Goal: Information Seeking & Learning: Learn about a topic

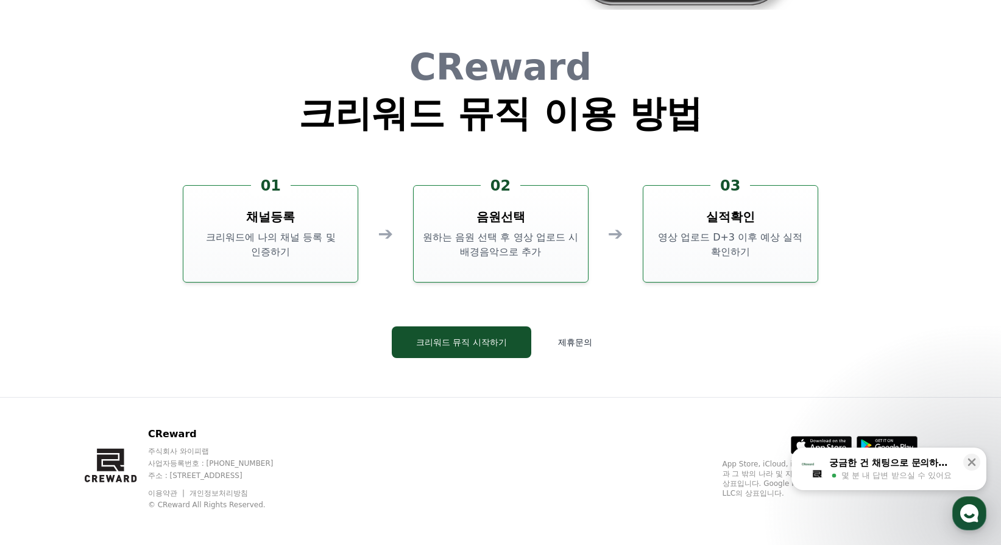
scroll to position [3300, 0]
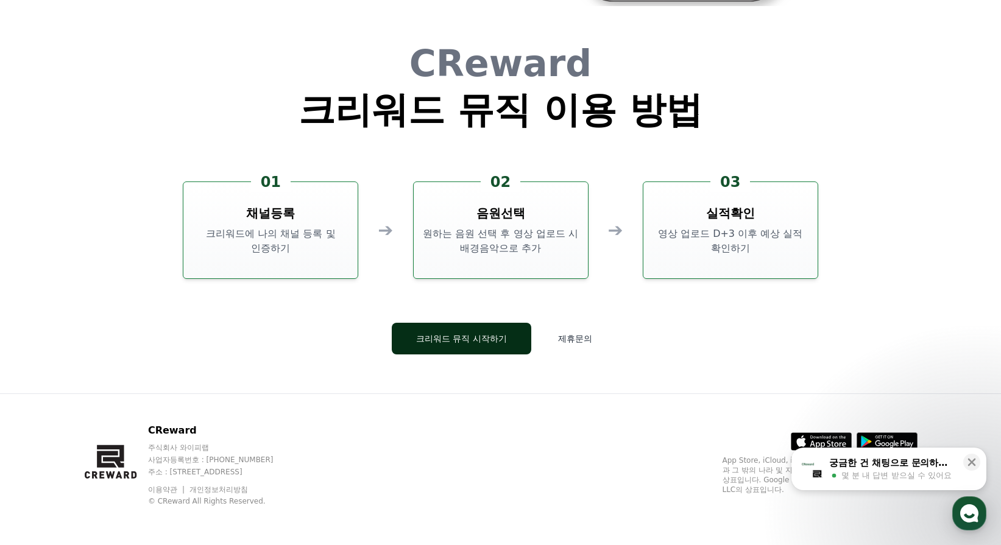
click at [491, 337] on button "크리워드 뮤직 시작하기" at bounding box center [461, 339] width 139 height 32
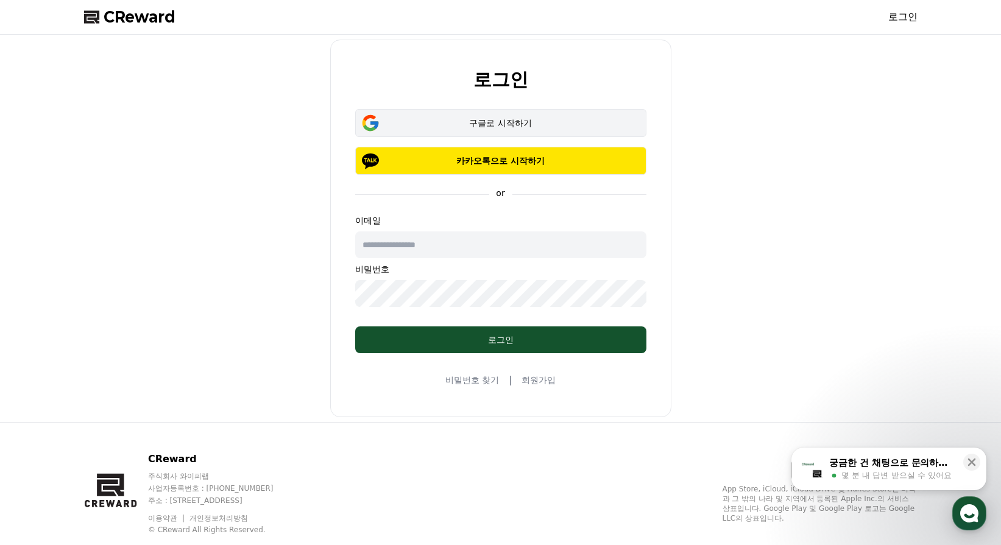
click at [499, 117] on div "구글로 시작하기" at bounding box center [501, 123] width 256 height 12
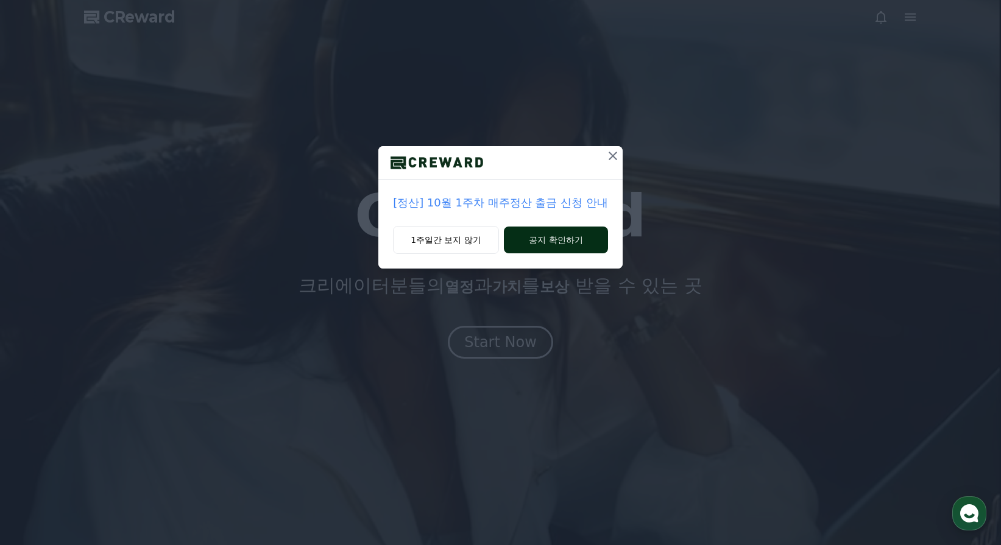
click at [534, 243] on button "공지 확인하기" at bounding box center [556, 240] width 104 height 27
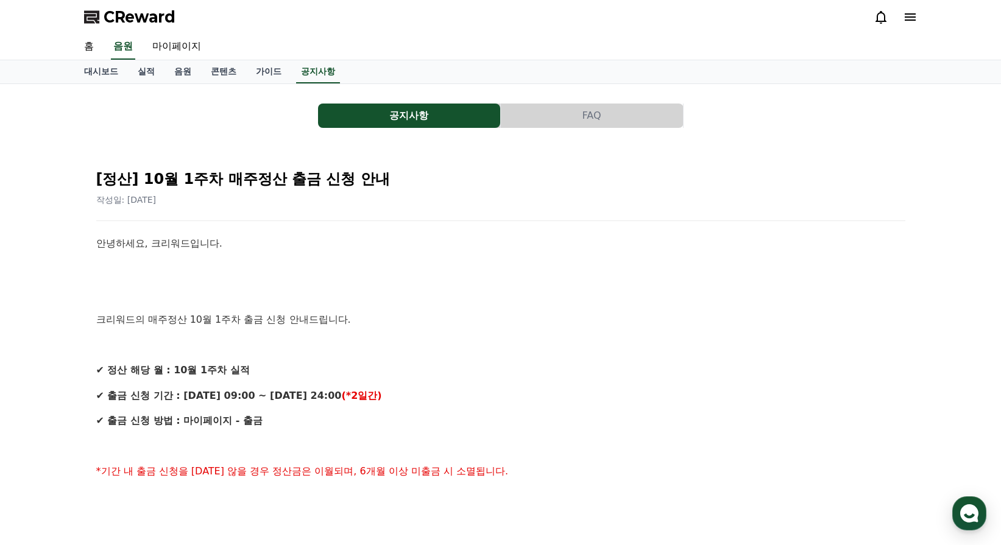
click at [119, 19] on span "CReward" at bounding box center [140, 16] width 72 height 19
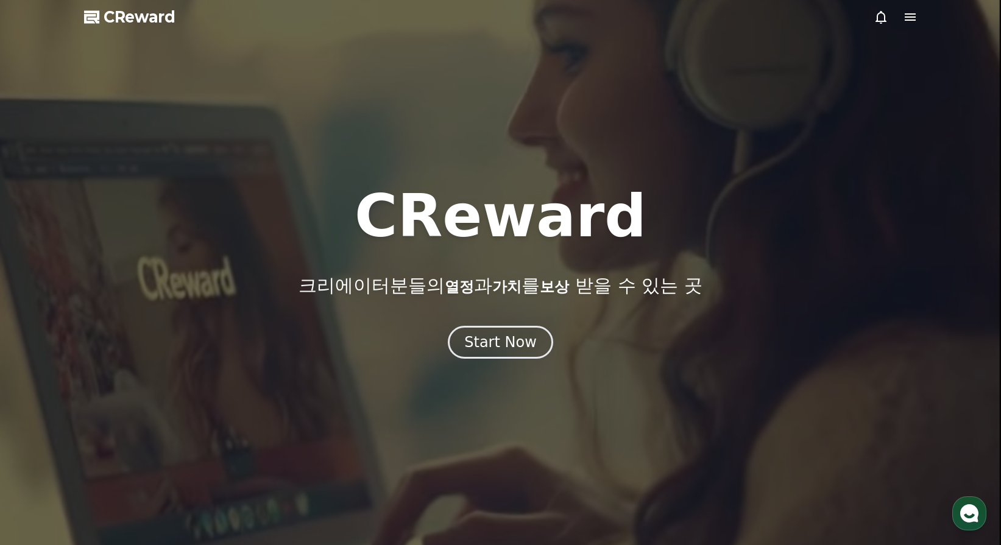
click at [523, 360] on div at bounding box center [500, 272] width 1001 height 545
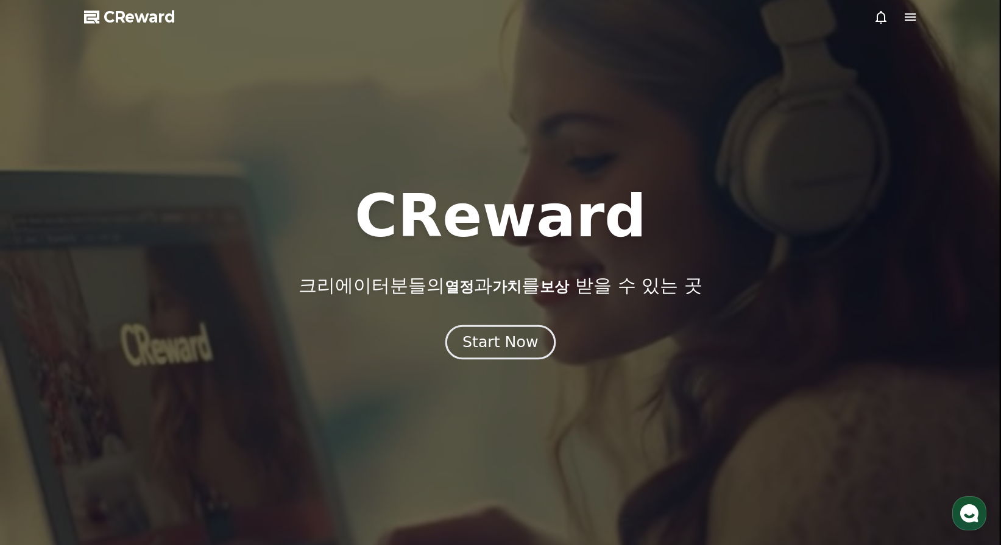
click at [521, 338] on div "Start Now" at bounding box center [500, 342] width 76 height 21
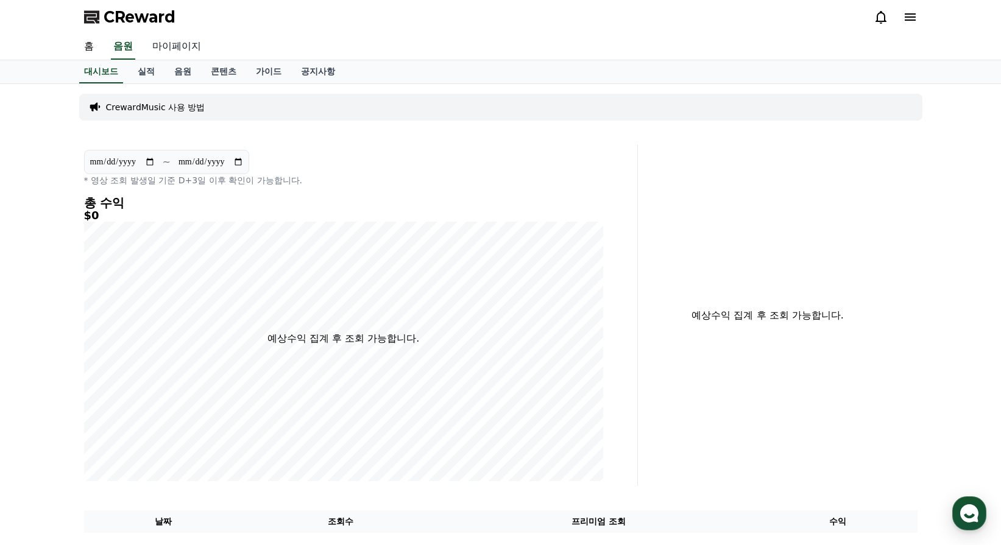
click at [164, 44] on link "마이페이지" at bounding box center [177, 47] width 68 height 26
select select "**********"
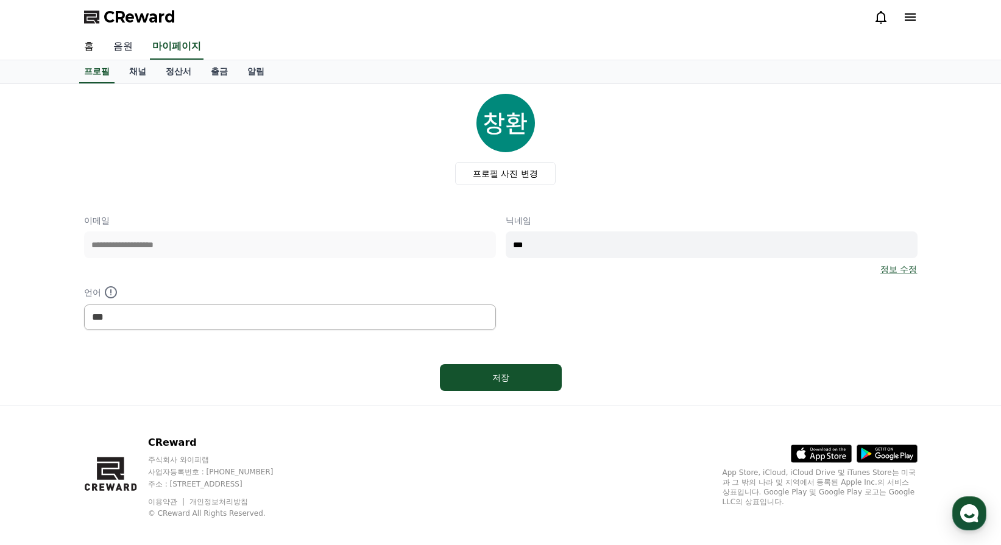
click at [127, 47] on link "음원" at bounding box center [123, 47] width 39 height 26
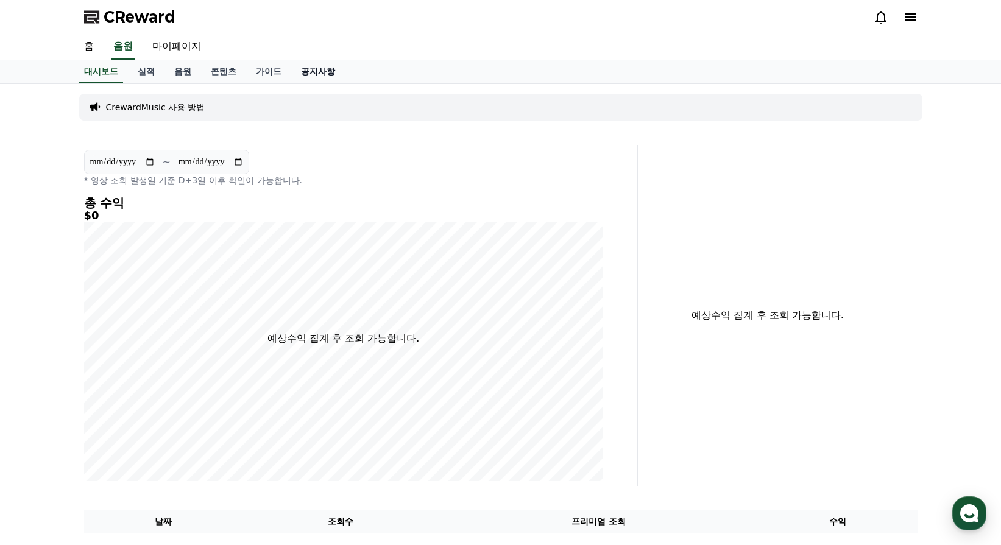
click at [315, 77] on link "공지사항" at bounding box center [318, 71] width 54 height 23
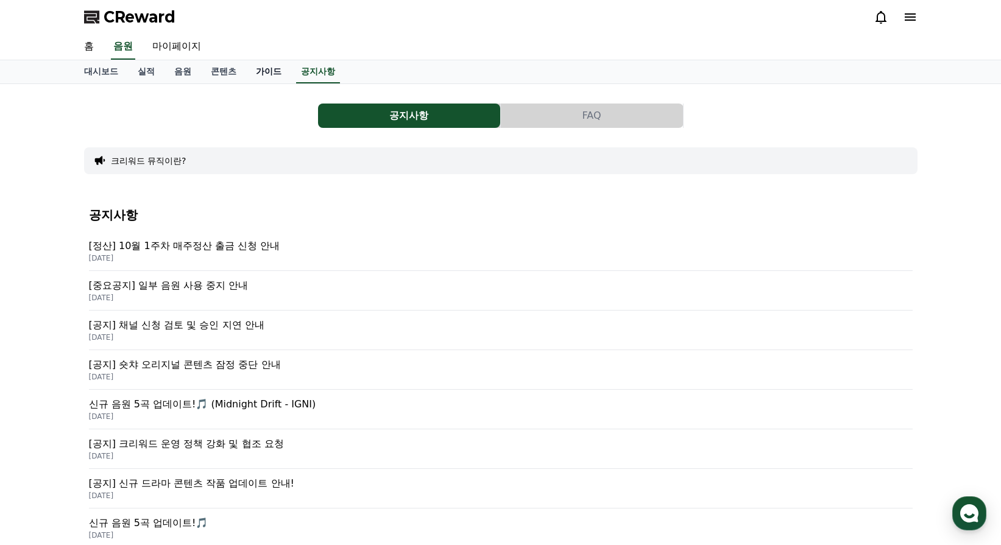
click at [267, 69] on link "가이드" at bounding box center [268, 71] width 45 height 23
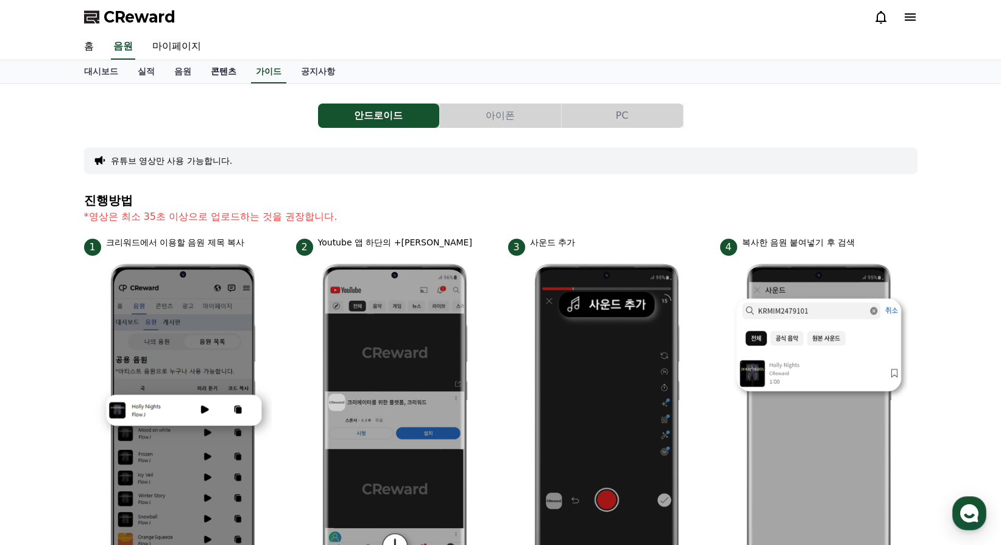
click at [221, 68] on link "콘텐츠" at bounding box center [223, 71] width 45 height 23
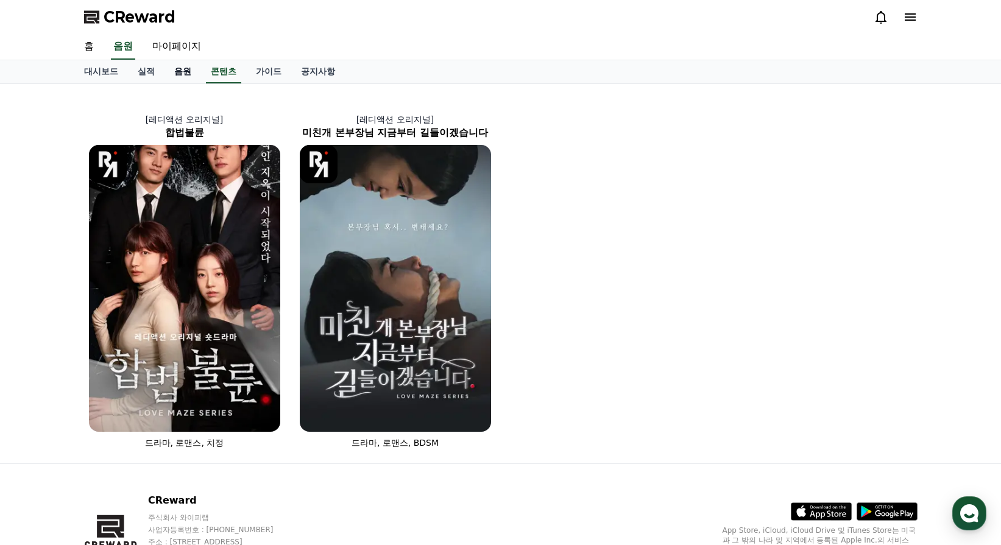
click at [184, 68] on link "음원" at bounding box center [182, 71] width 37 height 23
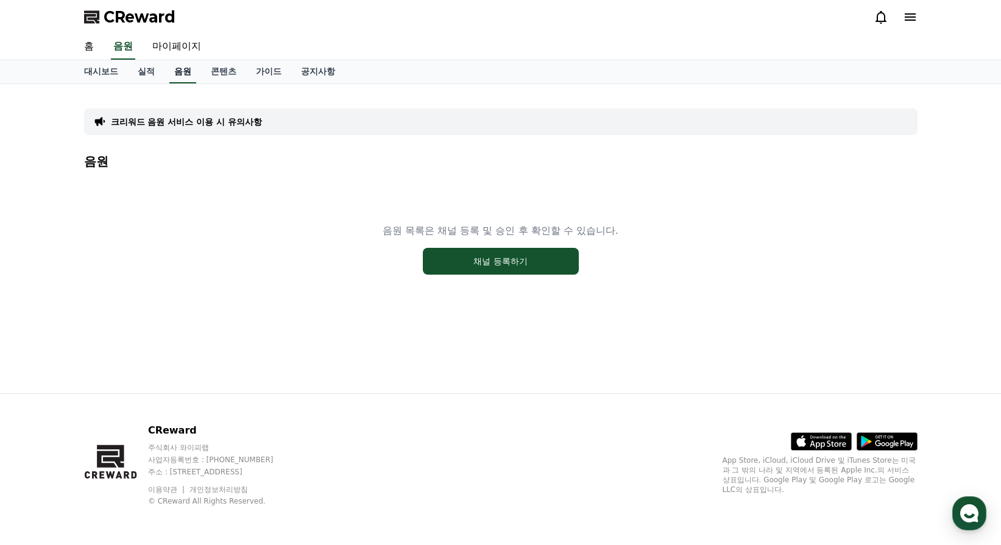
drag, startPoint x: 219, startPoint y: 74, endPoint x: 171, endPoint y: 75, distance: 48.7
click at [220, 74] on link "콘텐츠" at bounding box center [223, 71] width 45 height 23
click at [155, 75] on link "실적" at bounding box center [146, 71] width 37 height 23
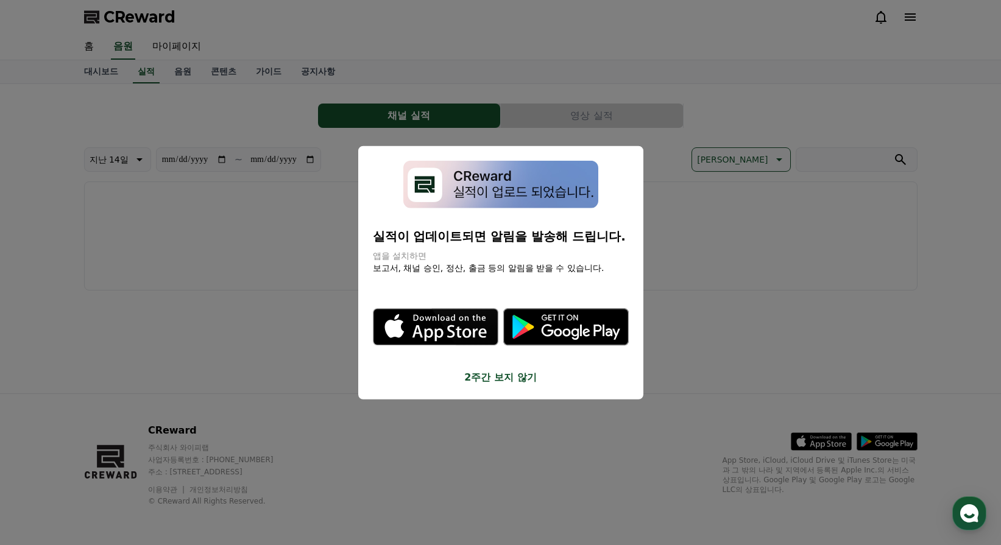
click at [505, 381] on button "2주간 보지 않기" at bounding box center [501, 377] width 256 height 15
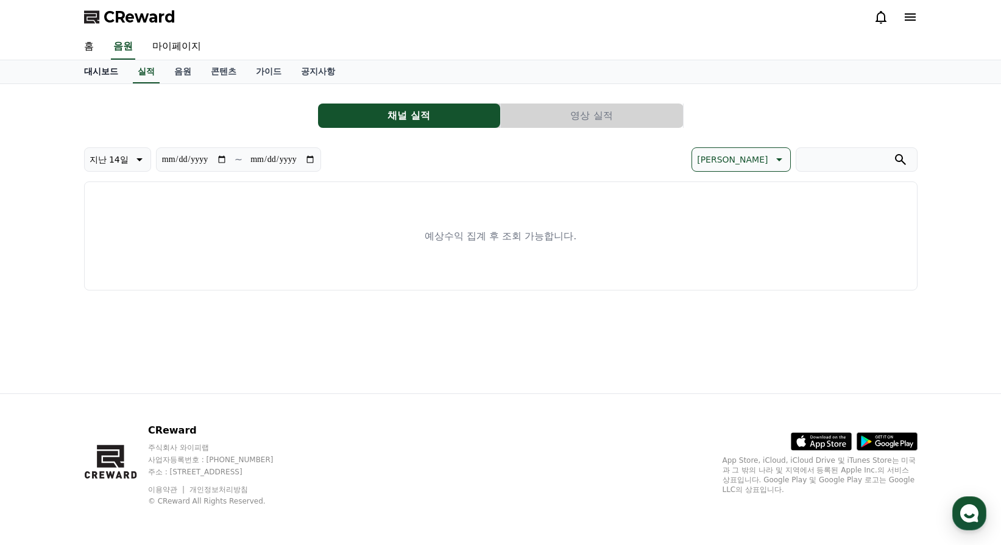
click at [114, 72] on link "대시보드" at bounding box center [101, 71] width 54 height 23
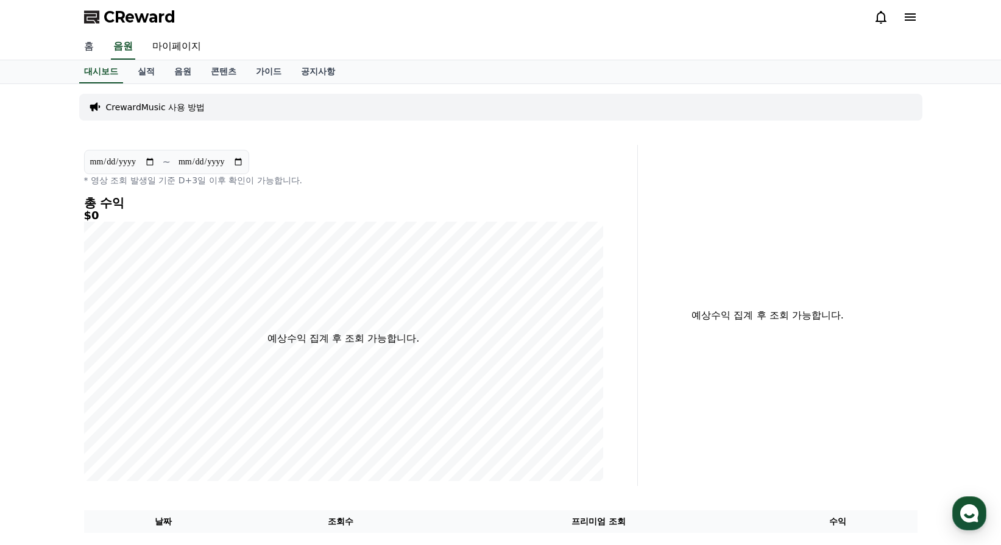
click at [76, 49] on link "홈" at bounding box center [88, 47] width 29 height 26
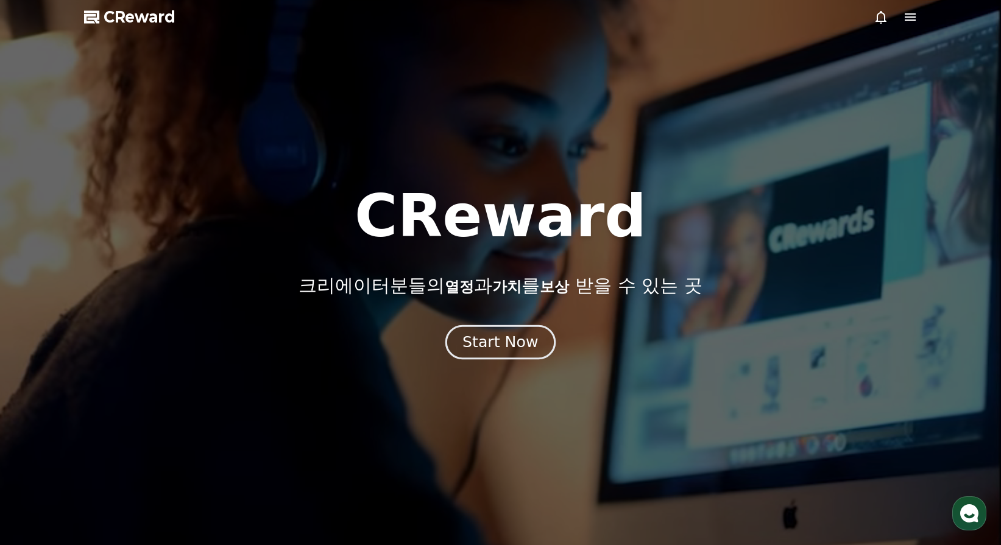
click at [513, 351] on div "Start Now" at bounding box center [500, 342] width 76 height 21
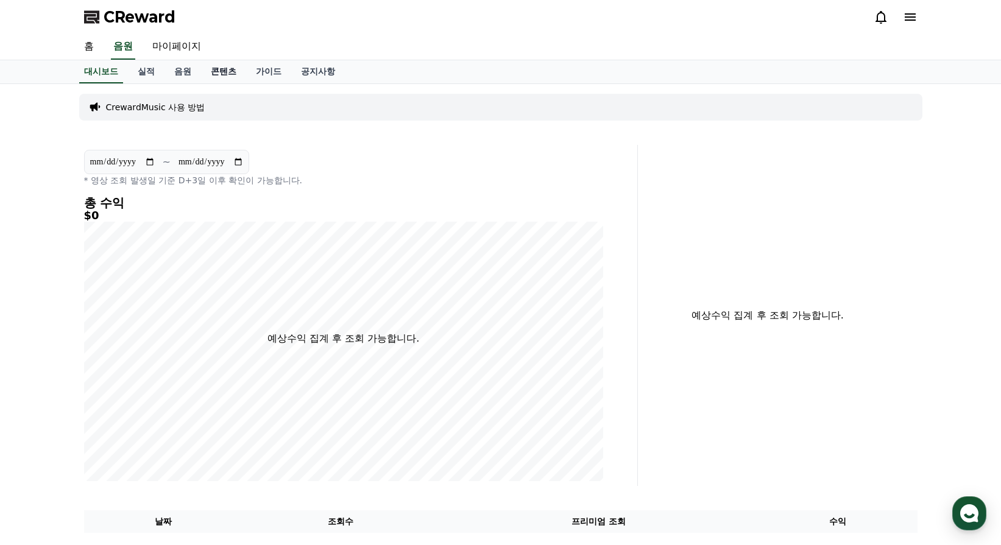
click at [234, 68] on link "콘텐츠" at bounding box center [223, 71] width 45 height 23
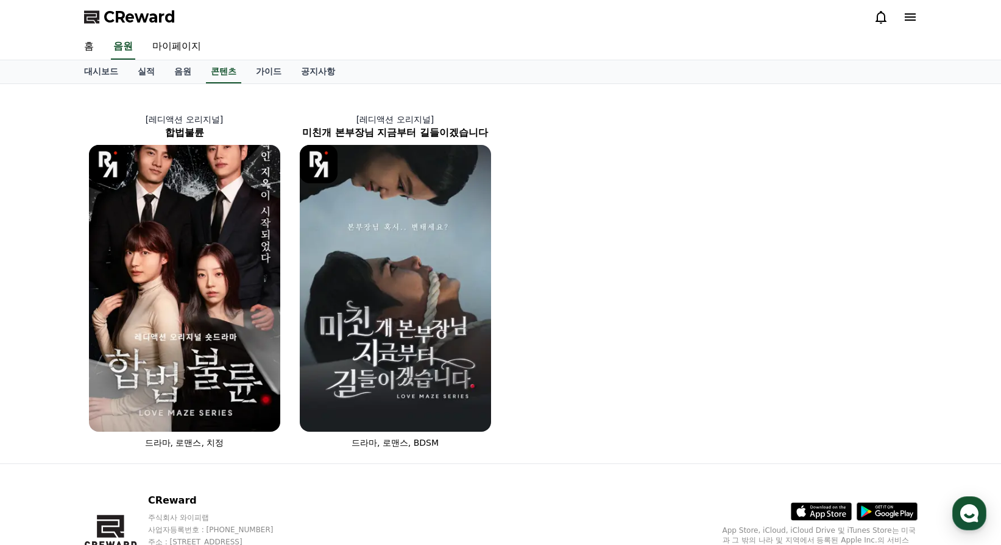
drag, startPoint x: 234, startPoint y: 200, endPoint x: 38, endPoint y: 110, distance: 215.0
click at [38, 110] on div "[레디액션 오리지널] 합법불륜 드라마, 로맨스, 치정 [레디액션 오리지널] 미친개 본부장님 지금부터 길들이겠습니다 드라마, 로맨스, BDSM" at bounding box center [500, 273] width 1001 height 379
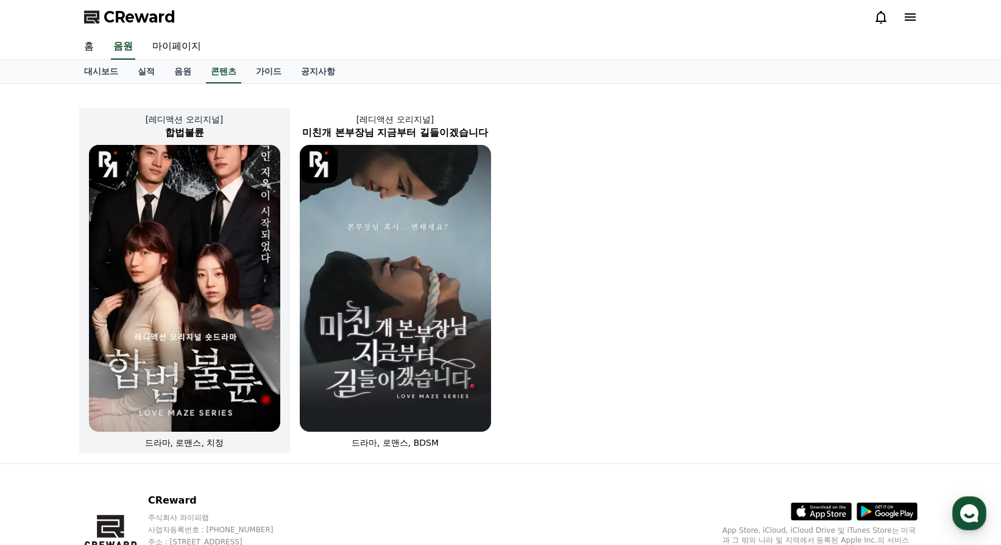
drag, startPoint x: 38, startPoint y: 110, endPoint x: 126, endPoint y: 119, distance: 88.1
click at [121, 121] on p "[레디액션 오리지널]" at bounding box center [184, 119] width 211 height 12
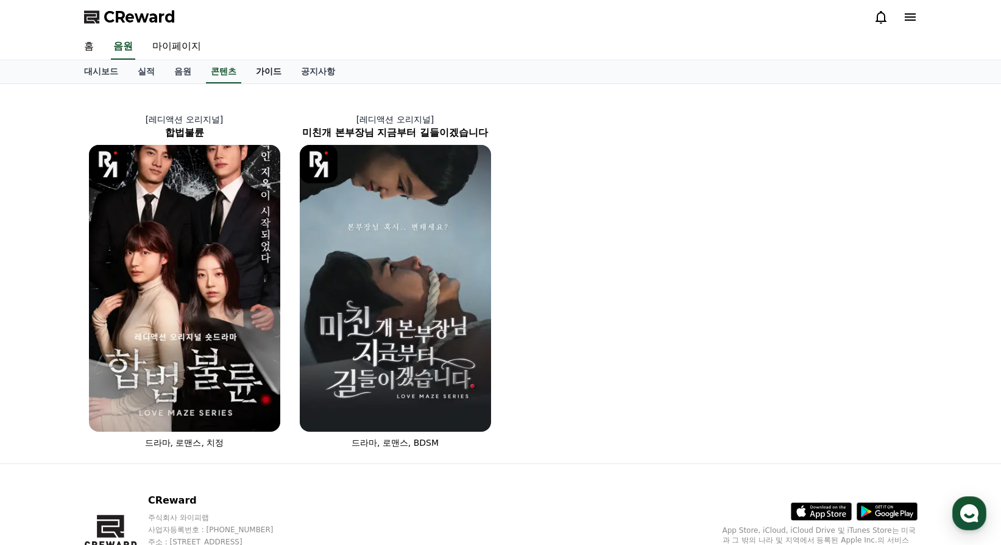
click at [263, 66] on link "가이드" at bounding box center [268, 71] width 45 height 23
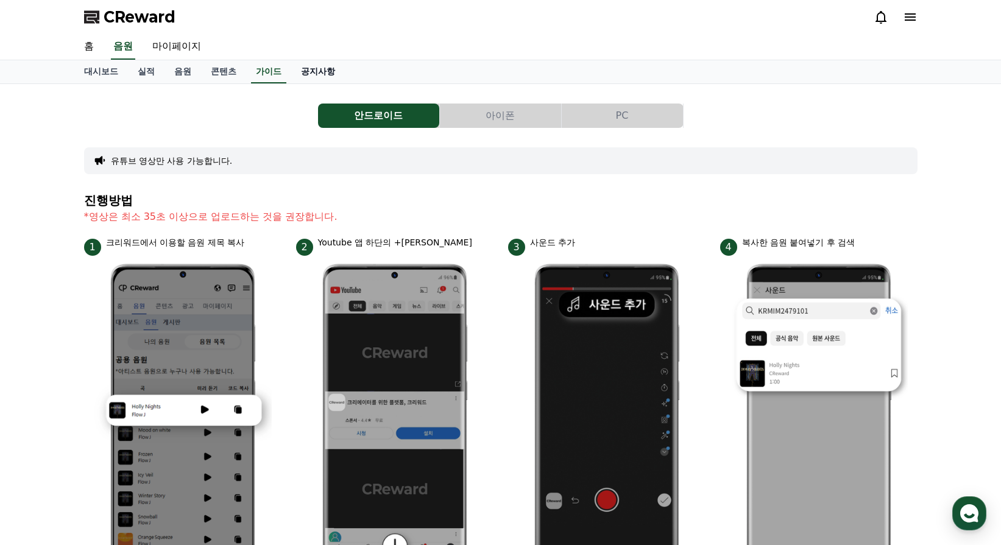
click at [319, 71] on link "공지사항" at bounding box center [318, 71] width 54 height 23
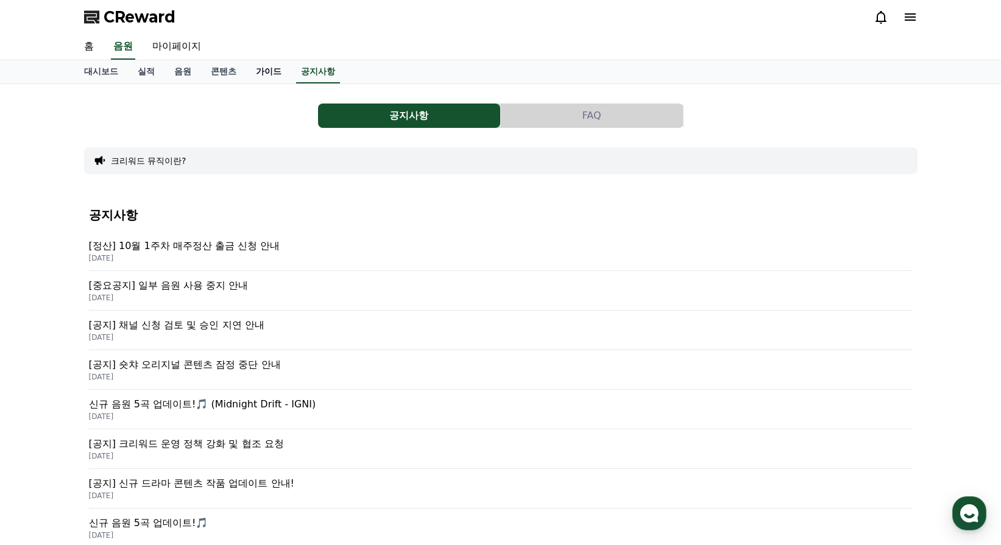
click at [264, 67] on link "가이드" at bounding box center [268, 71] width 45 height 23
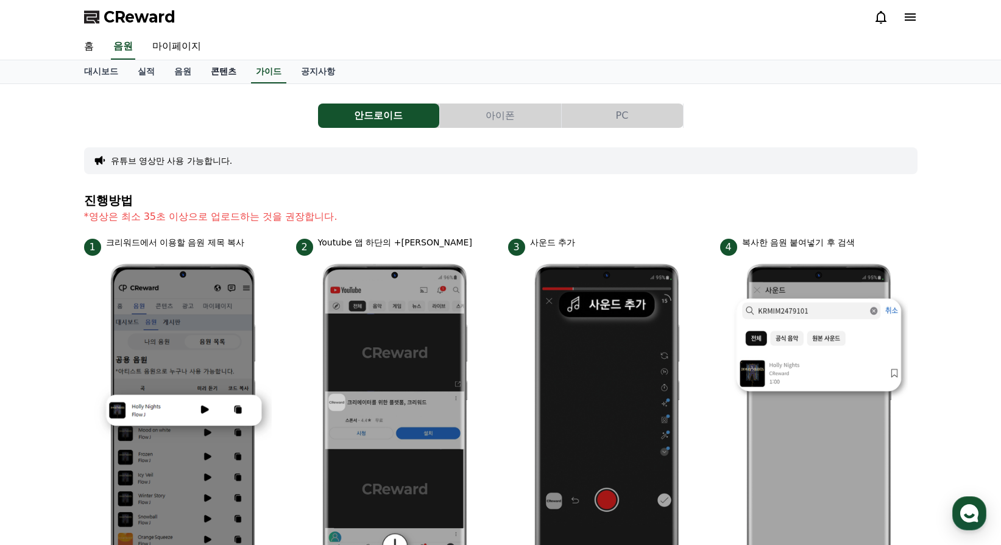
click at [213, 67] on link "콘텐츠" at bounding box center [223, 71] width 45 height 23
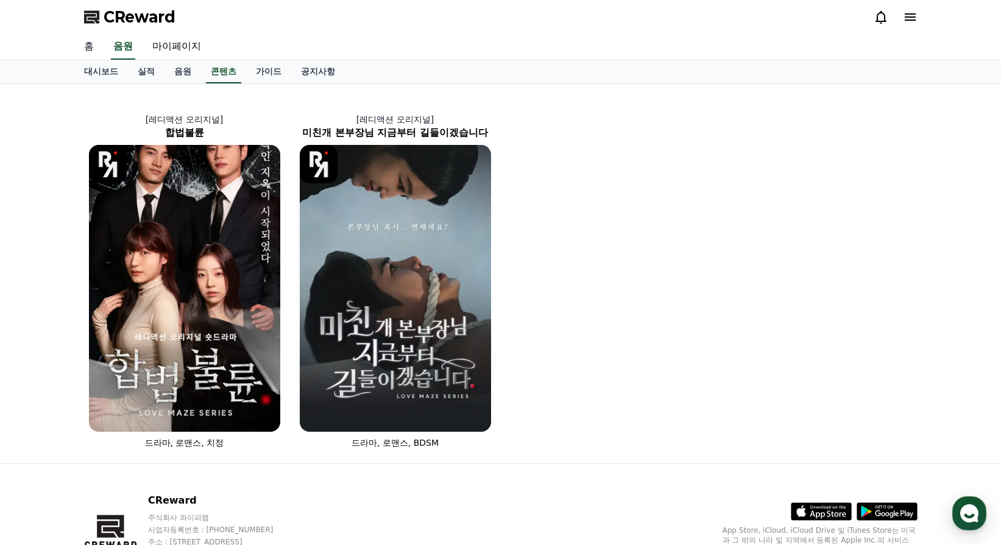
click at [97, 38] on link "홈" at bounding box center [88, 47] width 29 height 26
